Goal: Information Seeking & Learning: Learn about a topic

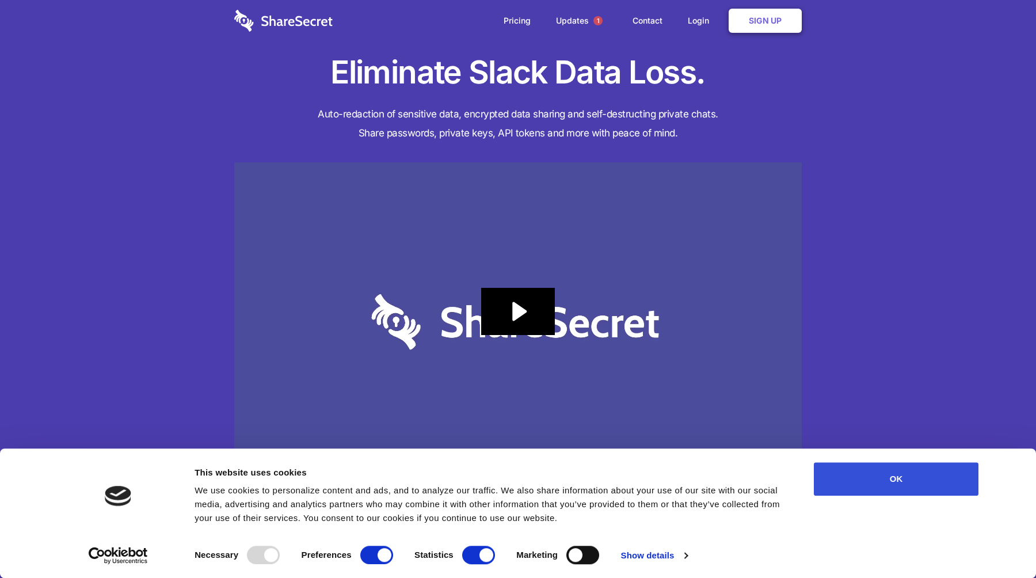
click at [877, 487] on button "OK" at bounding box center [896, 478] width 165 height 33
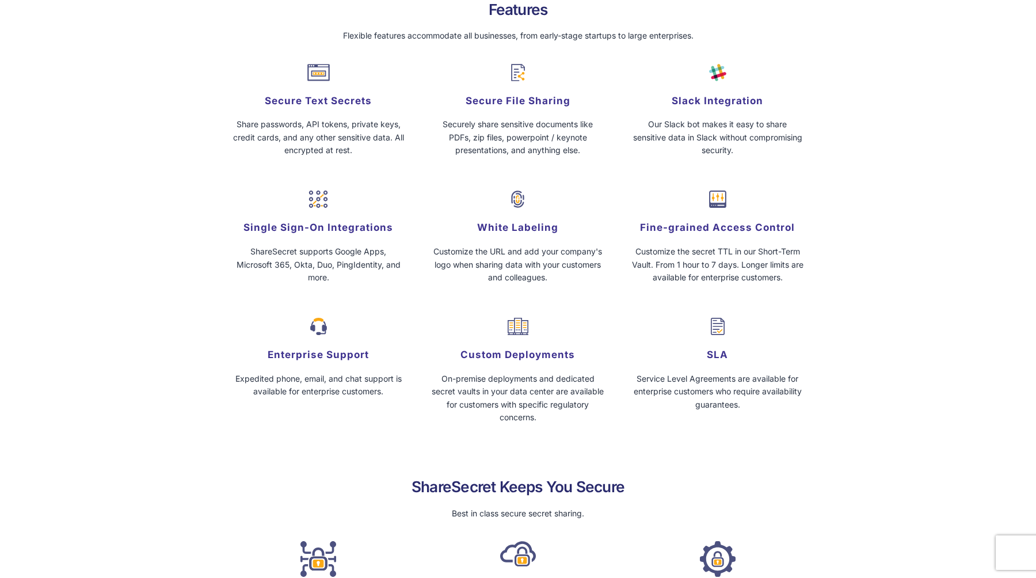
scroll to position [1176, 0]
click at [716, 75] on icon at bounding box center [716, 75] width 4 height 4
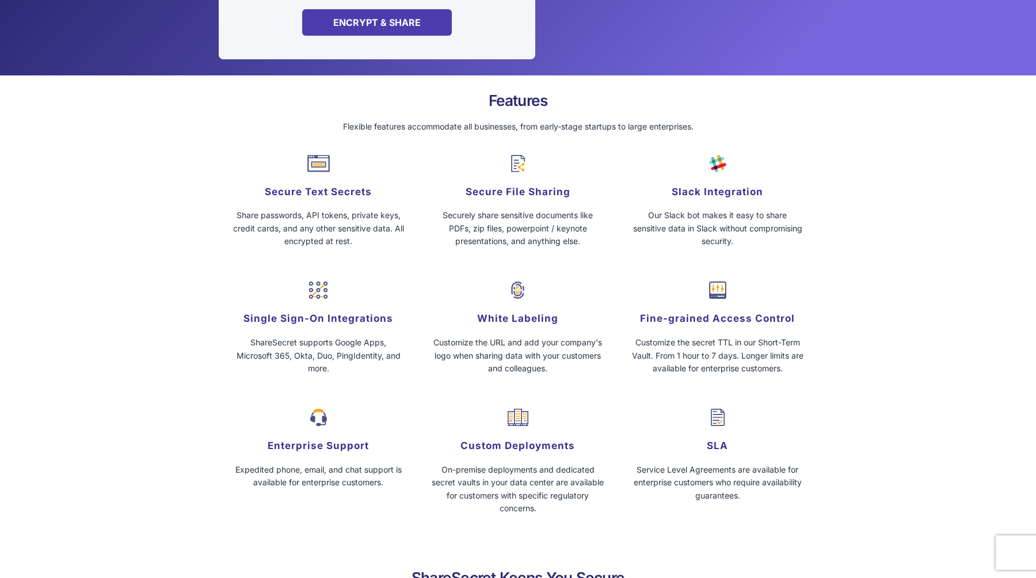
scroll to position [1055, 0]
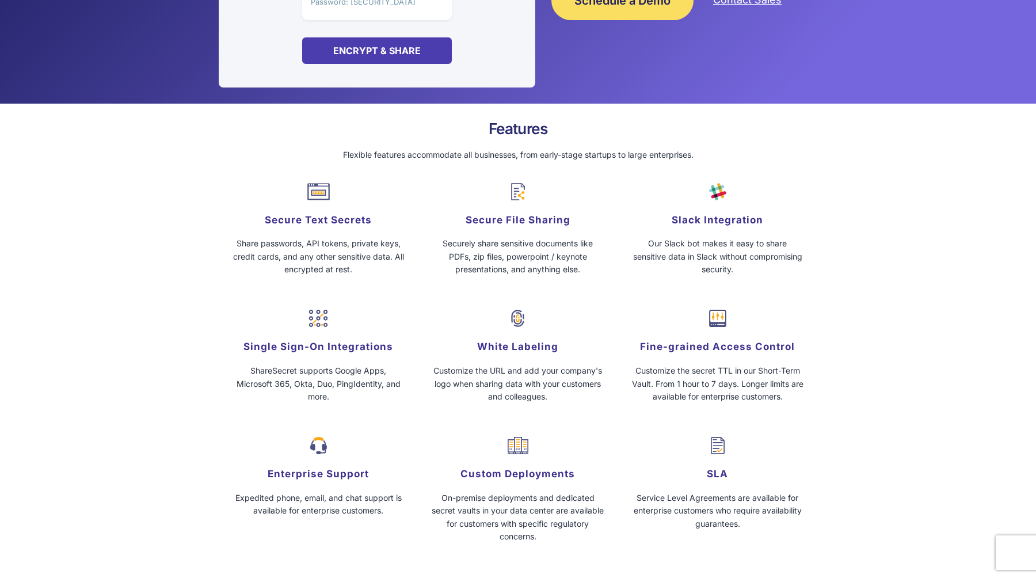
click at [719, 182] on div "Slack Integration Our Slack bot makes it easy to share sensitive data in Slack …" at bounding box center [718, 234] width 190 height 127
click at [717, 217] on h5 "Slack Integration" at bounding box center [718, 220] width 190 height 16
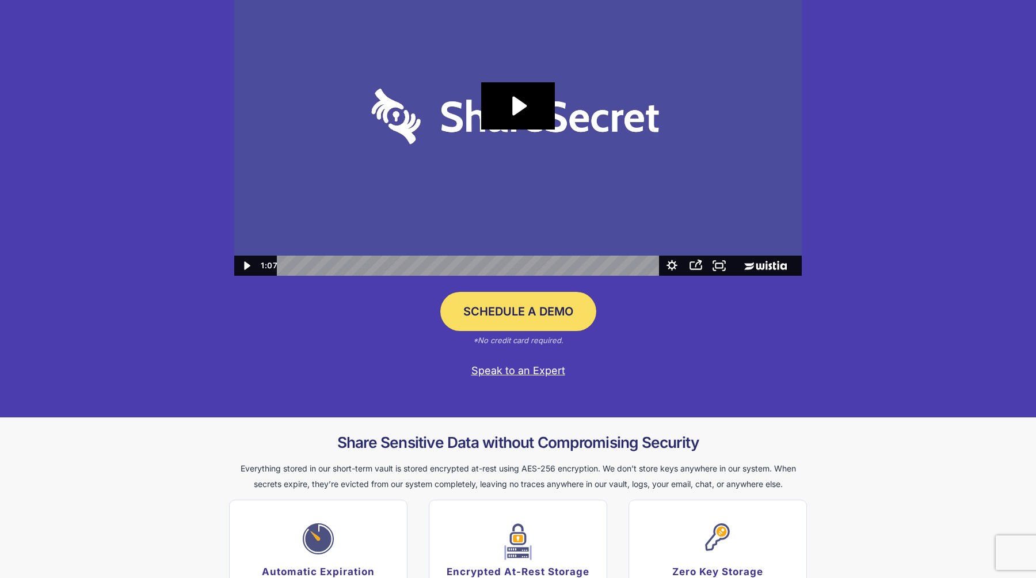
scroll to position [0, 0]
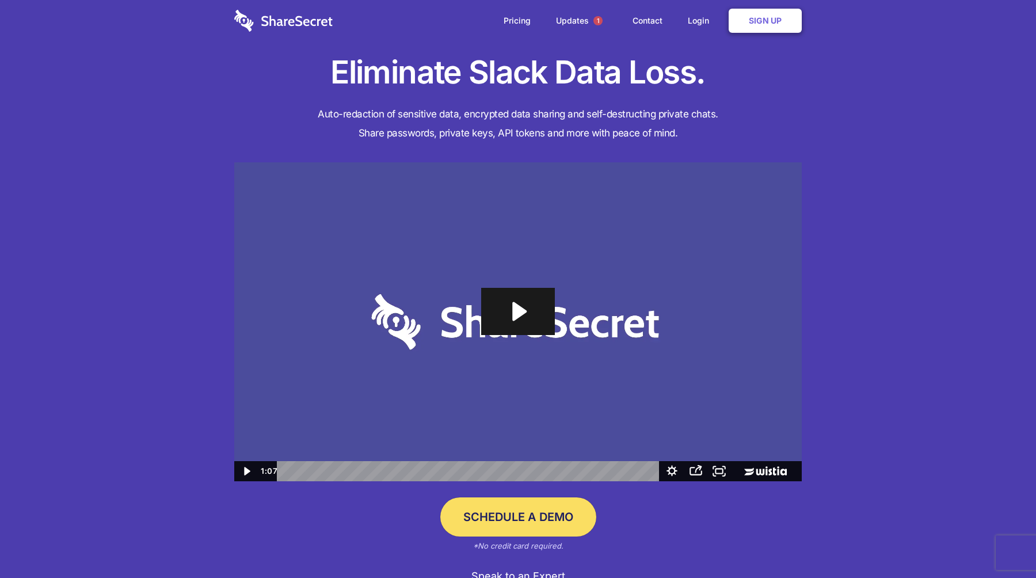
click at [521, 320] on icon "Play Video: Sharesecret Slack Extension" at bounding box center [518, 311] width 74 height 47
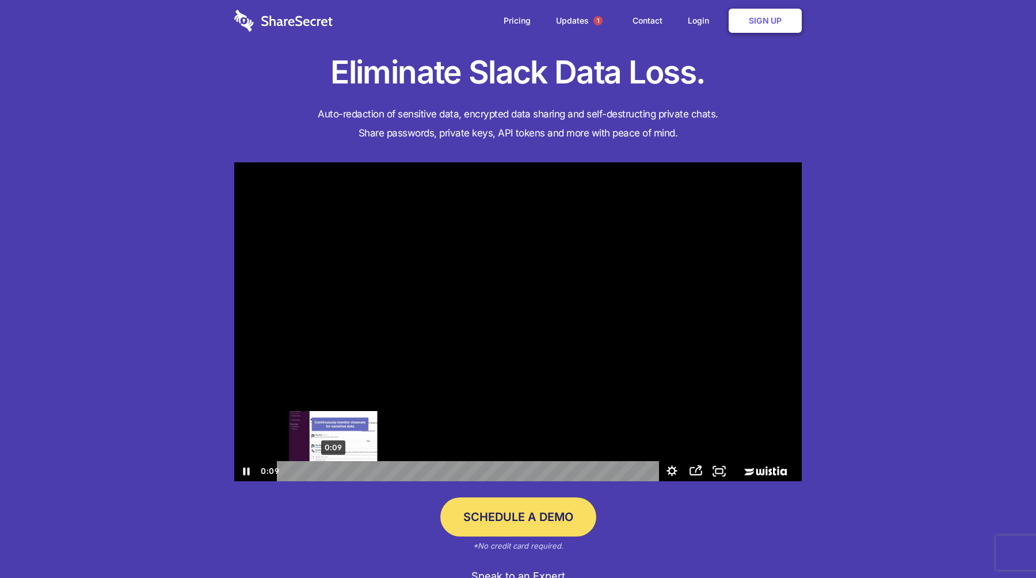
click at [333, 470] on div "0:09" at bounding box center [470, 471] width 369 height 20
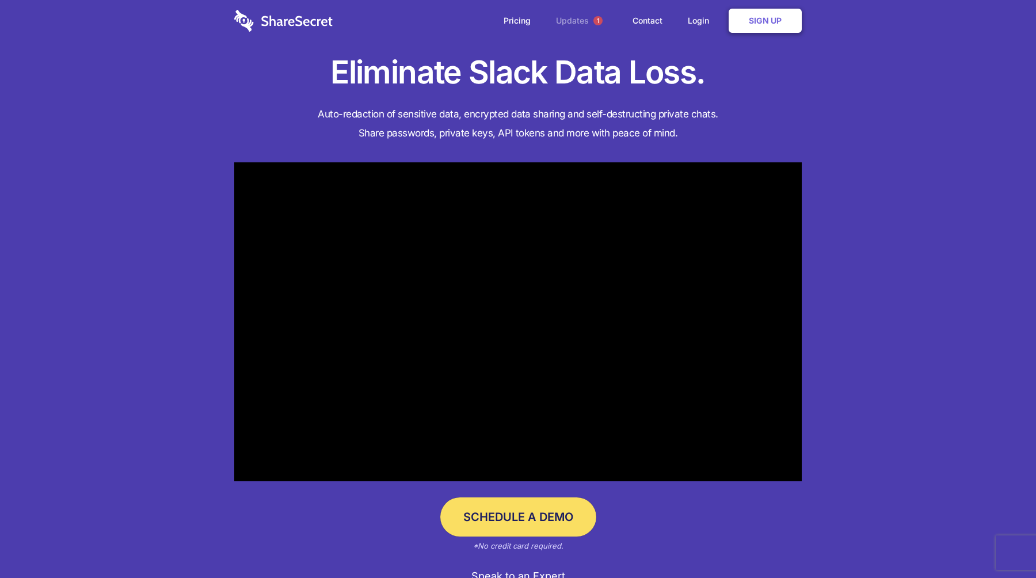
click at [586, 33] on link "Updates 1" at bounding box center [582, 20] width 74 height 41
